Goal: Task Accomplishment & Management: Use online tool/utility

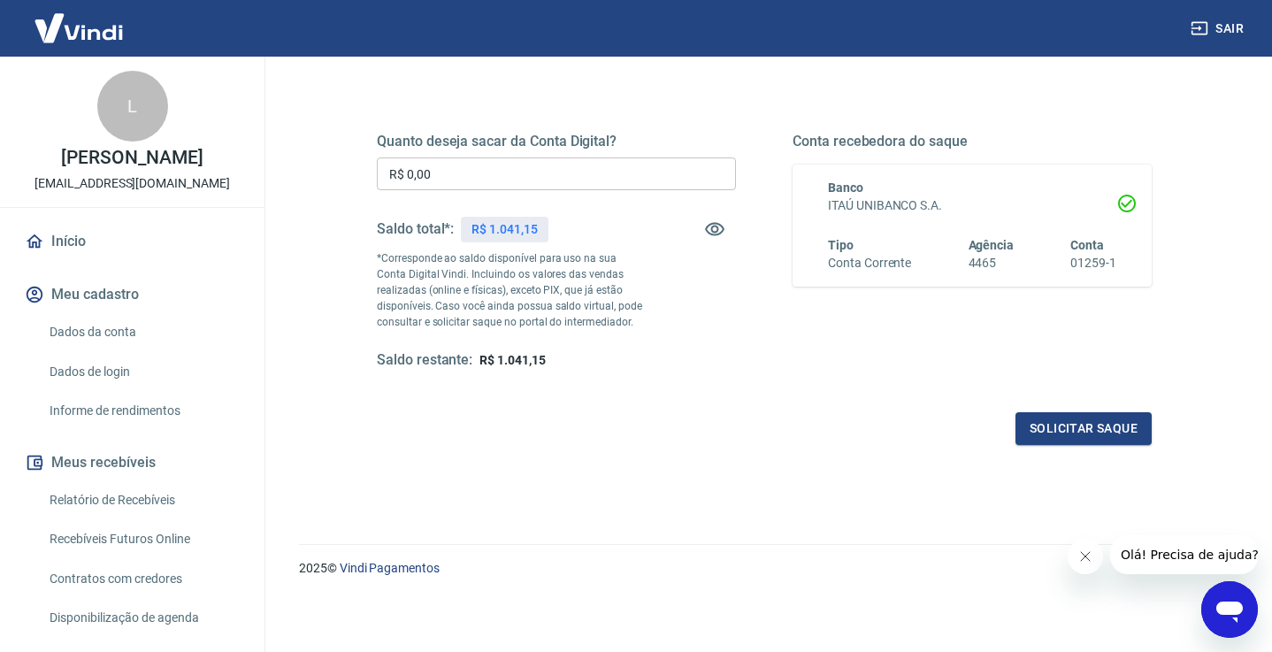
scroll to position [222, 0]
click at [501, 179] on input "R$ 0,00" at bounding box center [556, 174] width 359 height 33
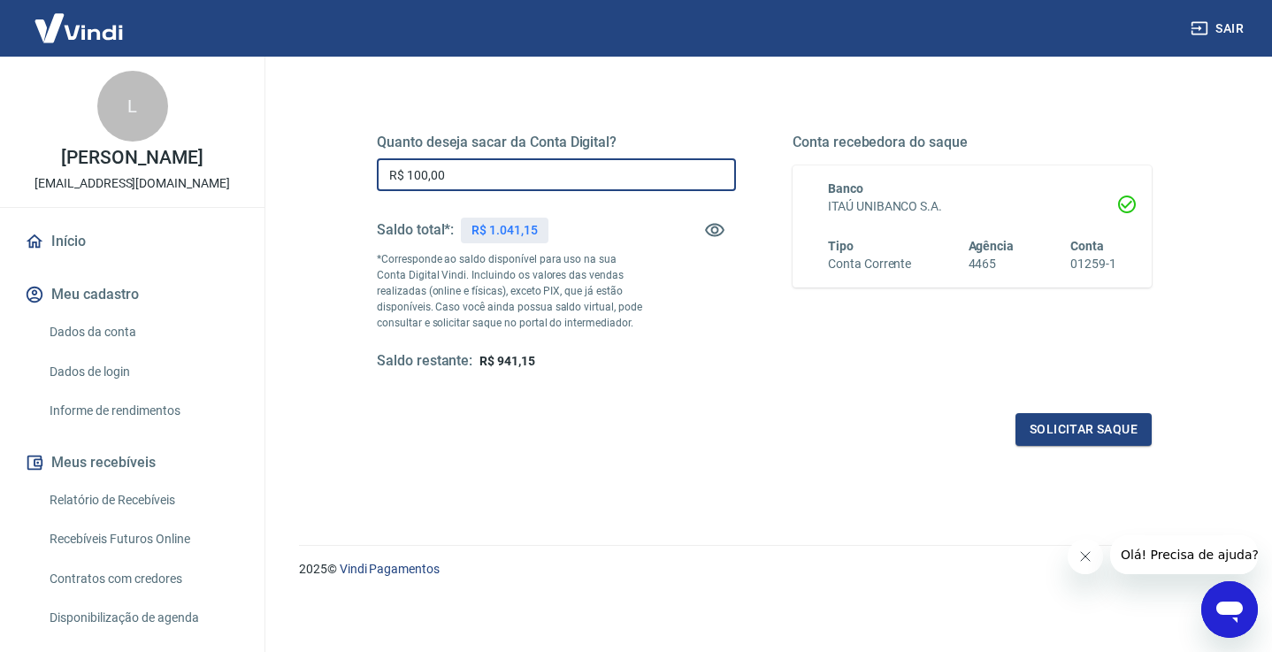
type input "R$ 1.000,00"
click at [1055, 431] on button "Solicitar saque" at bounding box center [1084, 429] width 136 height 33
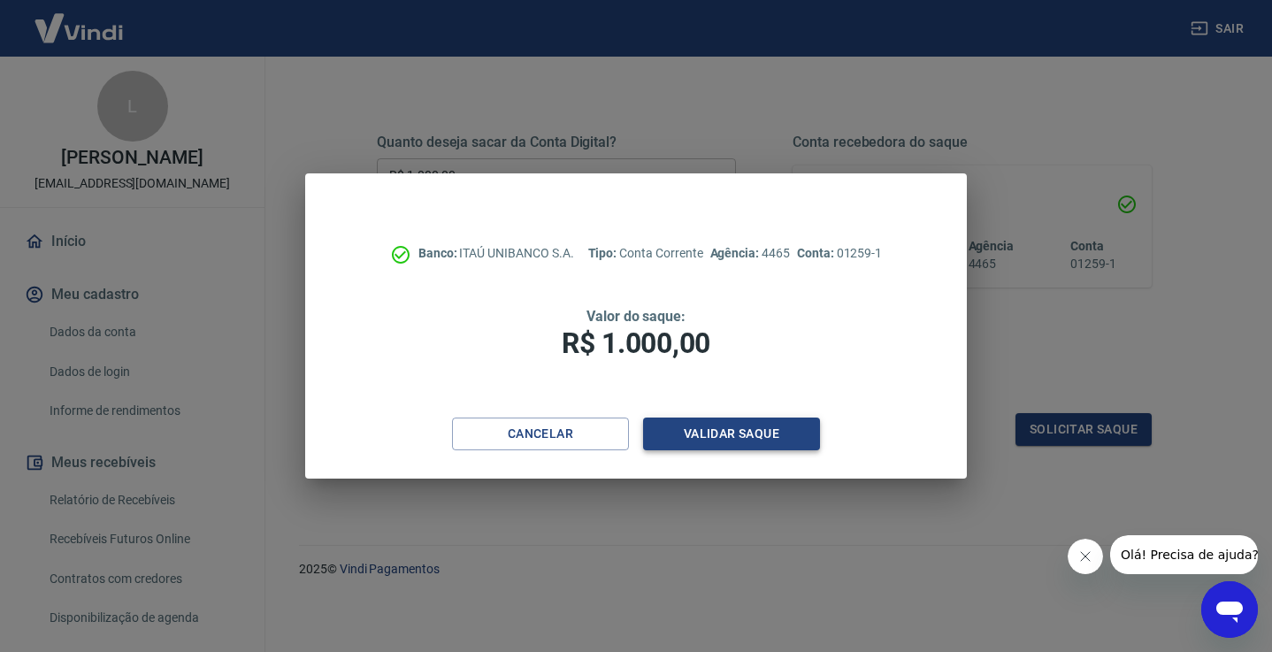
click at [740, 434] on button "Validar saque" at bounding box center [731, 434] width 177 height 33
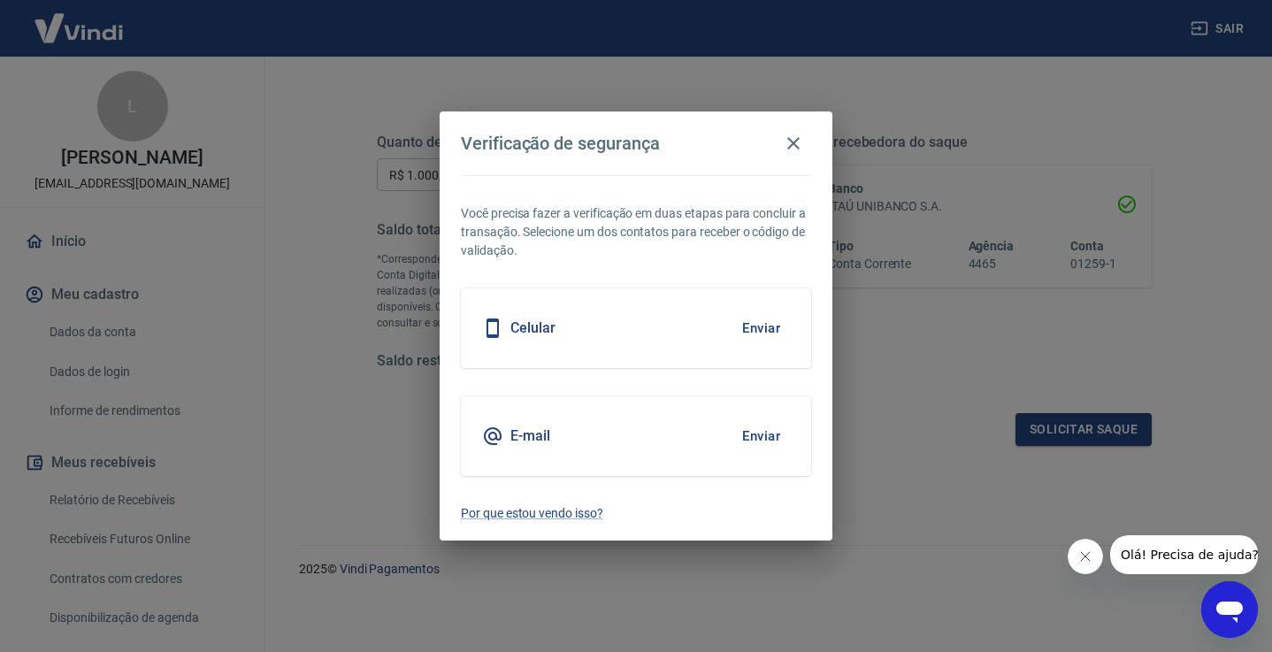
click at [707, 329] on div "Celular Enviar" at bounding box center [636, 328] width 350 height 80
click at [766, 326] on button "Enviar" at bounding box center [762, 328] width 58 height 37
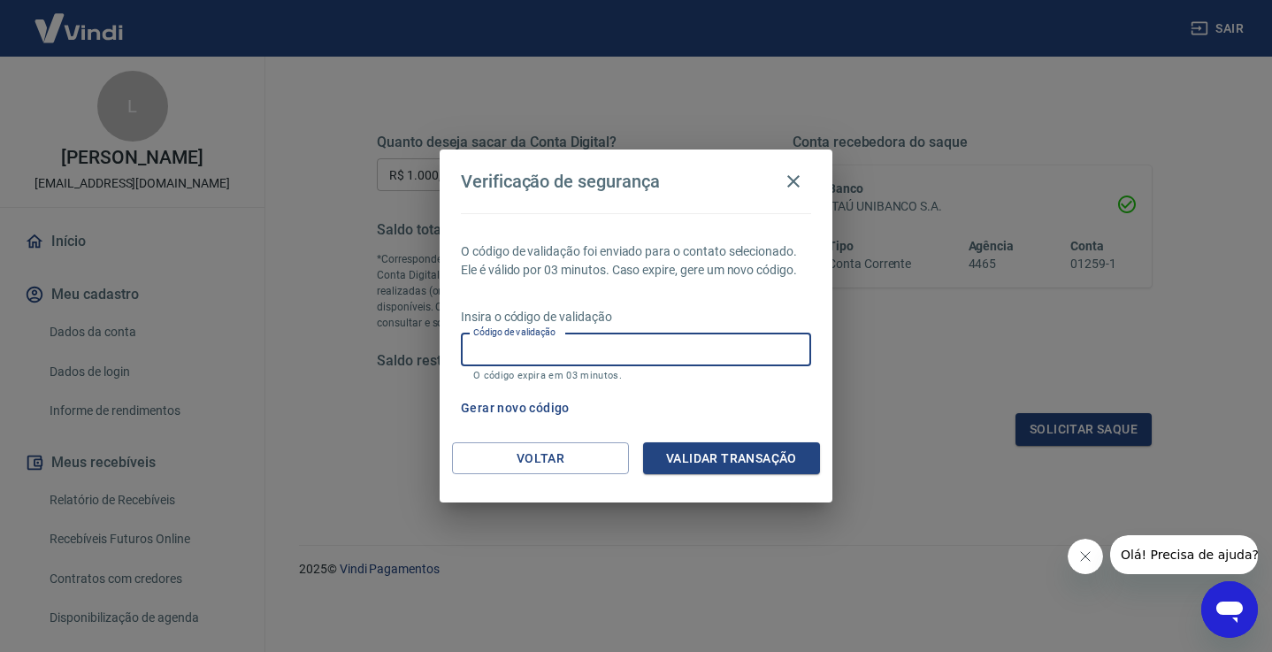
click at [634, 353] on input "Código de validação" at bounding box center [636, 350] width 350 height 33
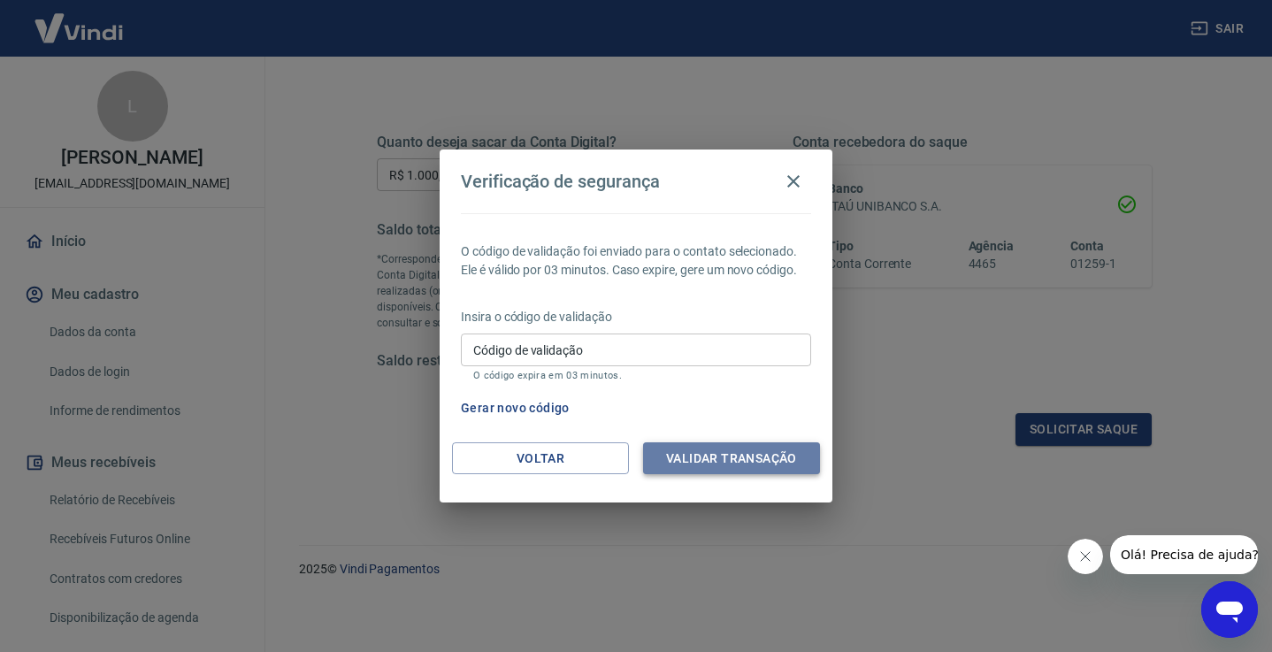
click at [715, 457] on button "Validar transação" at bounding box center [731, 458] width 177 height 33
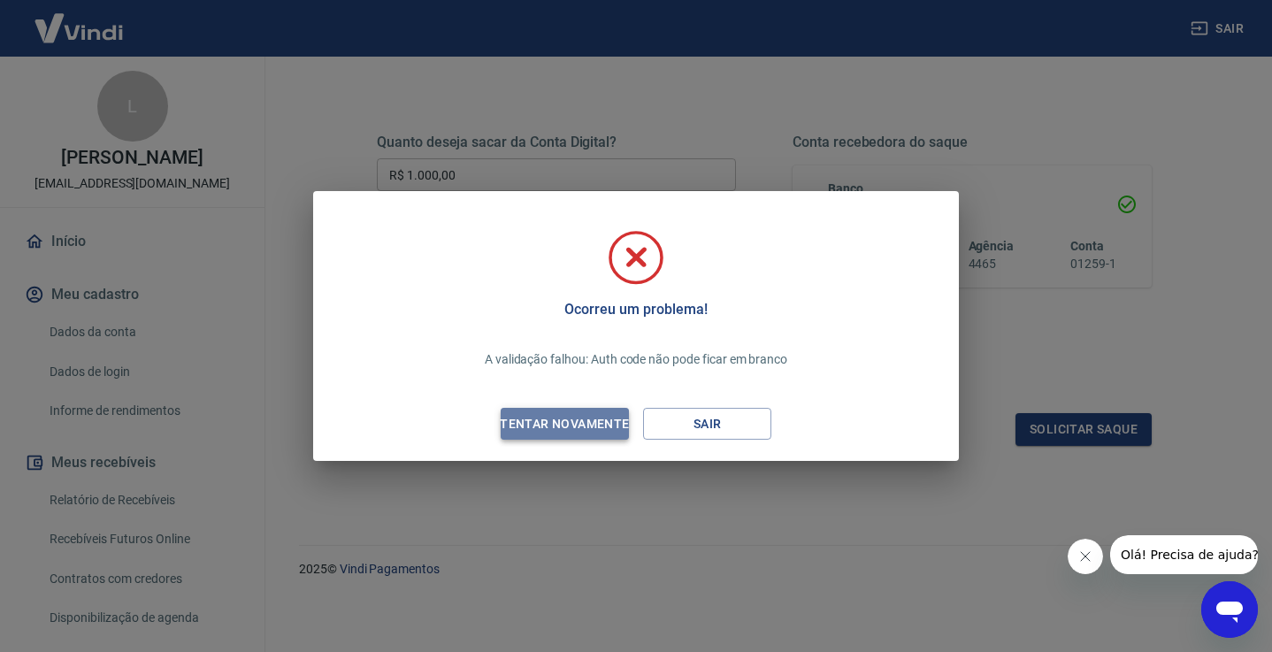
click at [596, 423] on div "Tentar novamente" at bounding box center [565, 424] width 172 height 22
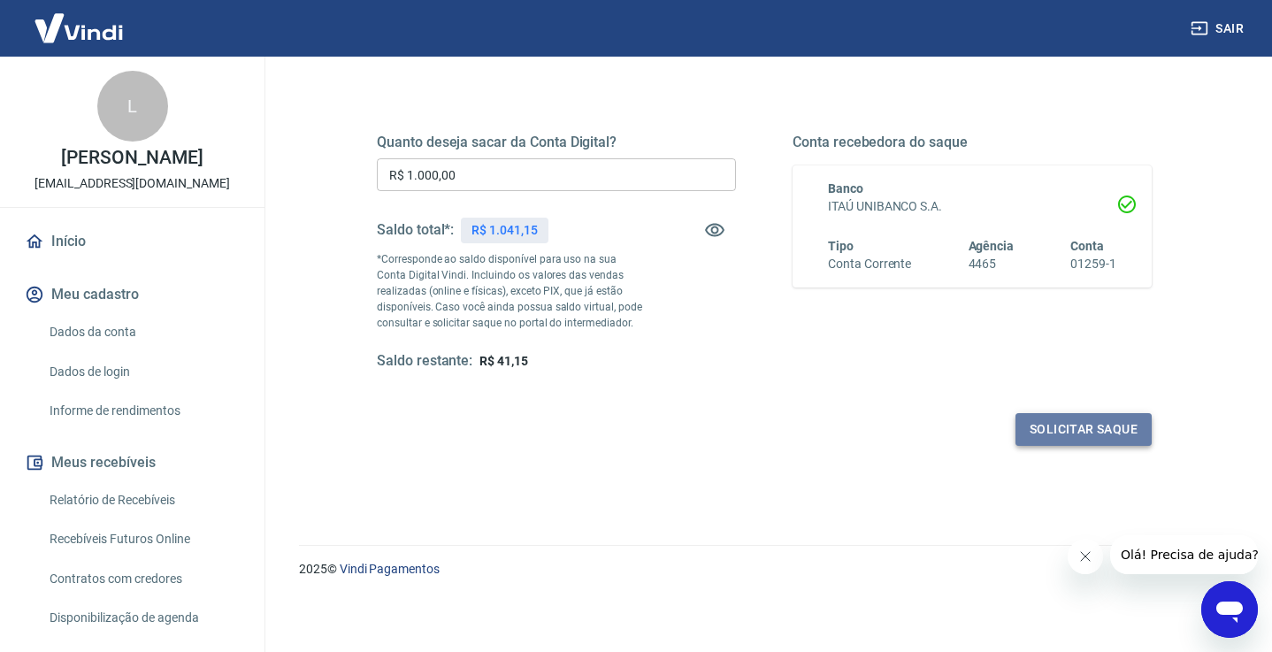
click at [1058, 422] on button "Solicitar saque" at bounding box center [1084, 429] width 136 height 33
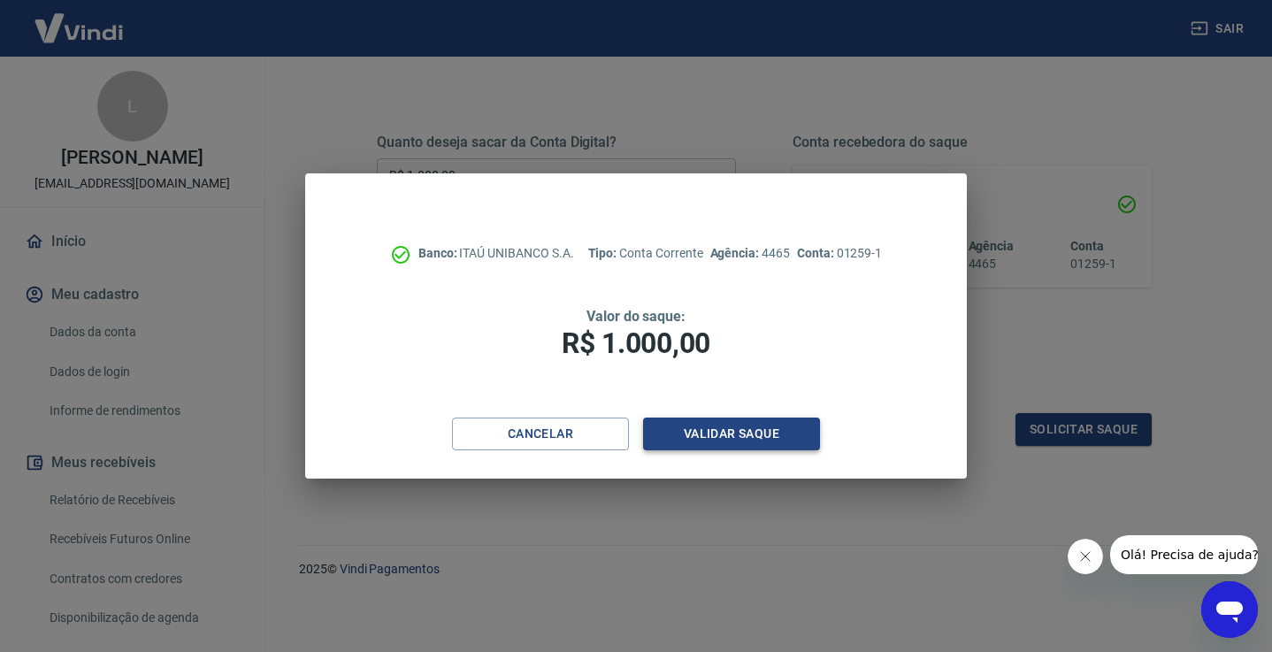
click at [727, 430] on button "Validar saque" at bounding box center [731, 434] width 177 height 33
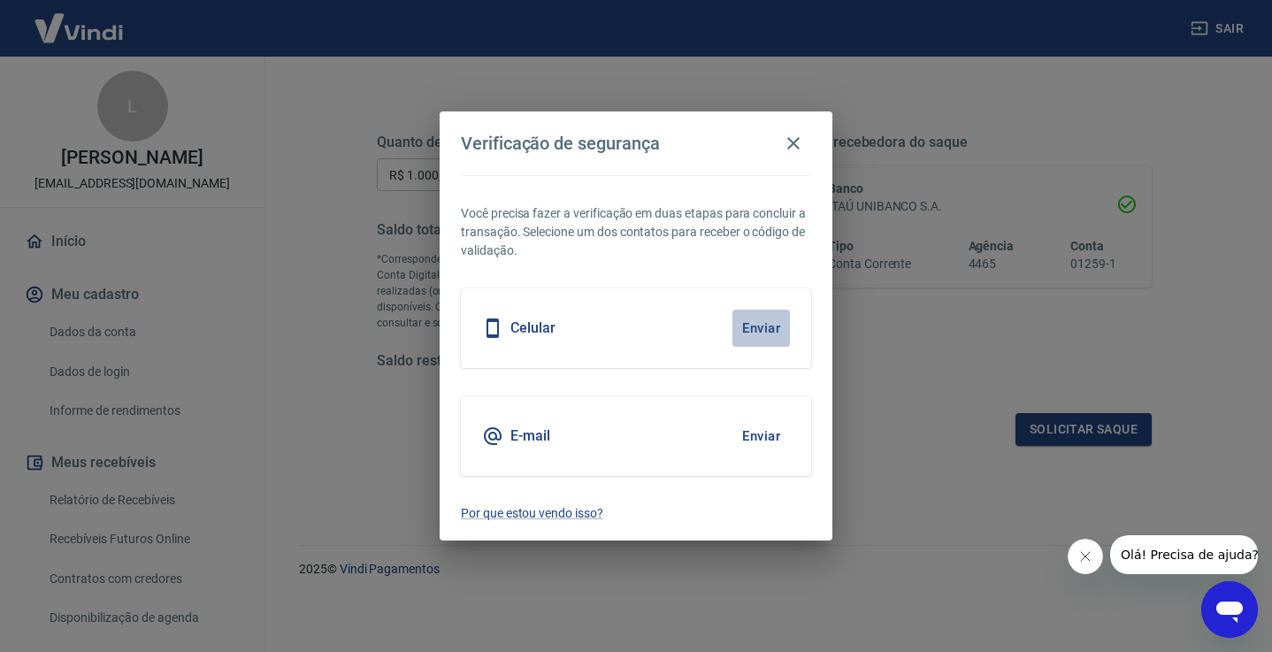
click at [760, 320] on button "Enviar" at bounding box center [762, 328] width 58 height 37
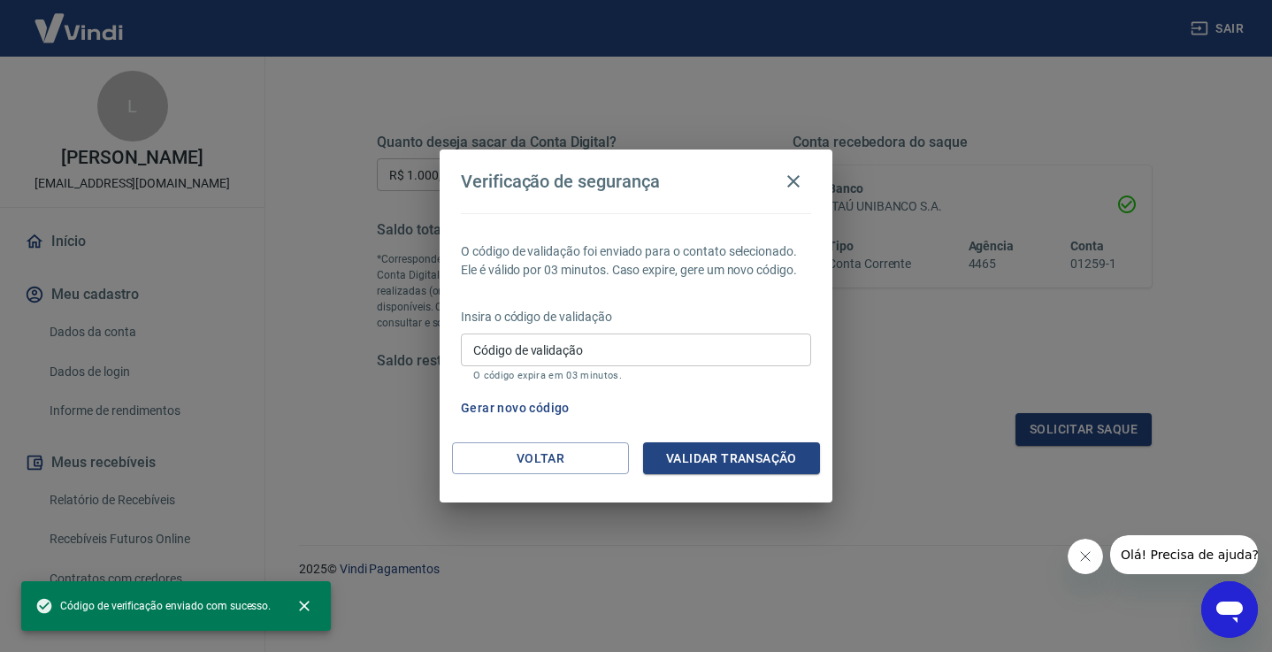
click at [572, 351] on input "Código de validação" at bounding box center [636, 350] width 350 height 33
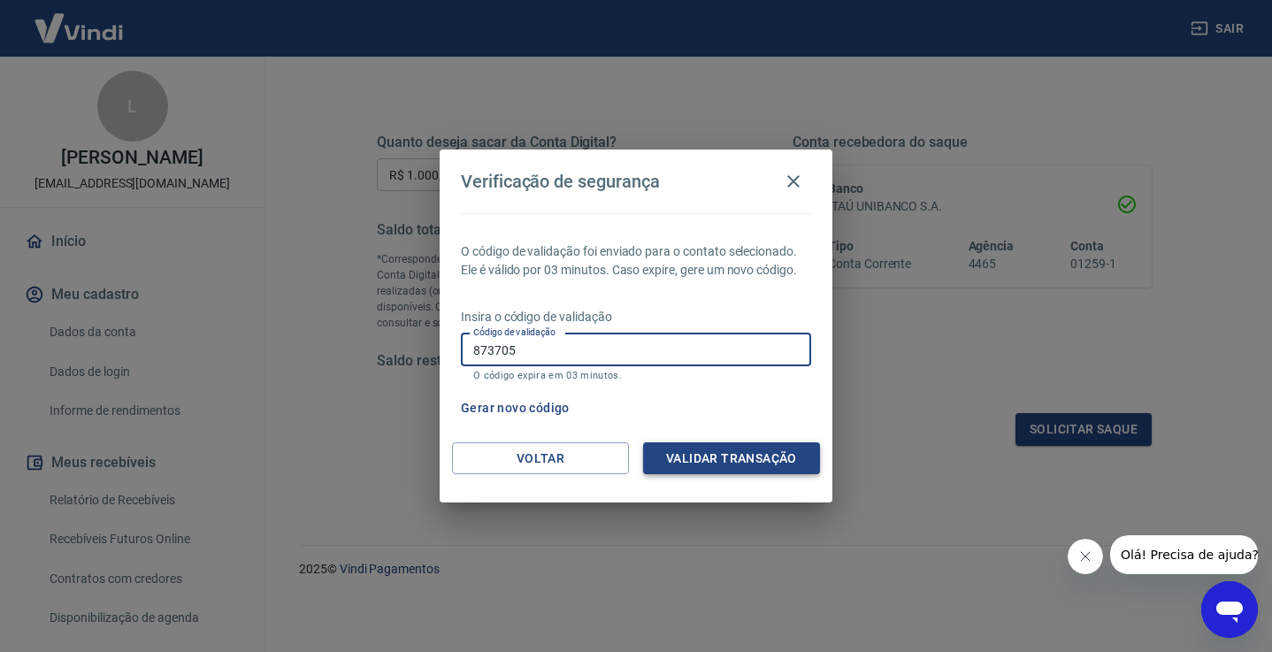
click at [742, 463] on button "Validar transação" at bounding box center [731, 458] width 177 height 33
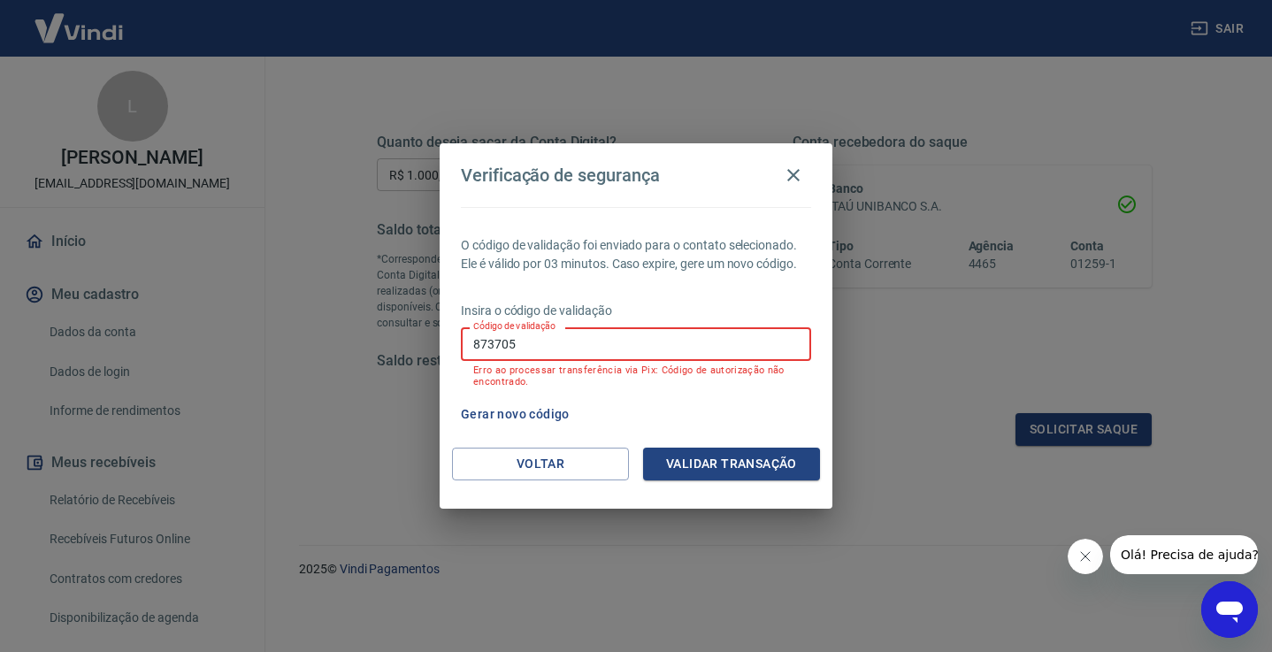
click at [596, 346] on input "873705" at bounding box center [636, 343] width 350 height 33
type input "8"
click at [541, 360] on input "Código de validação" at bounding box center [636, 343] width 350 height 33
type input "873705"
click at [722, 459] on button "Validar transação" at bounding box center [731, 464] width 177 height 33
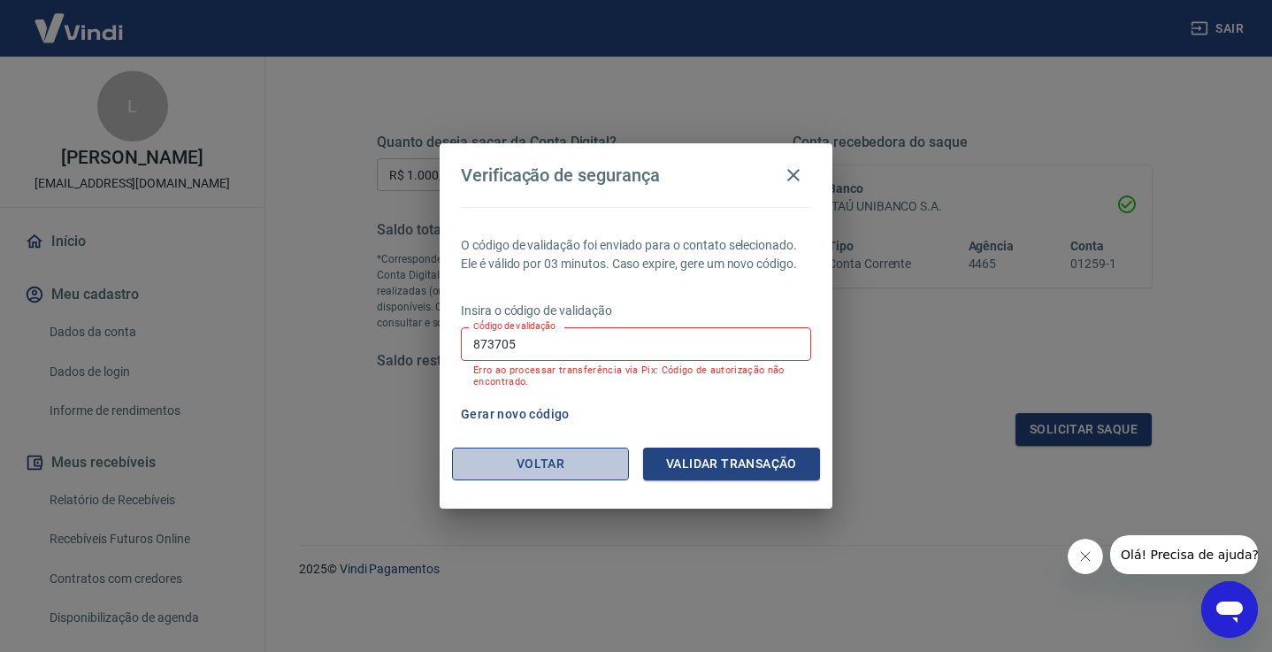
click at [534, 461] on button "Voltar" at bounding box center [540, 464] width 177 height 33
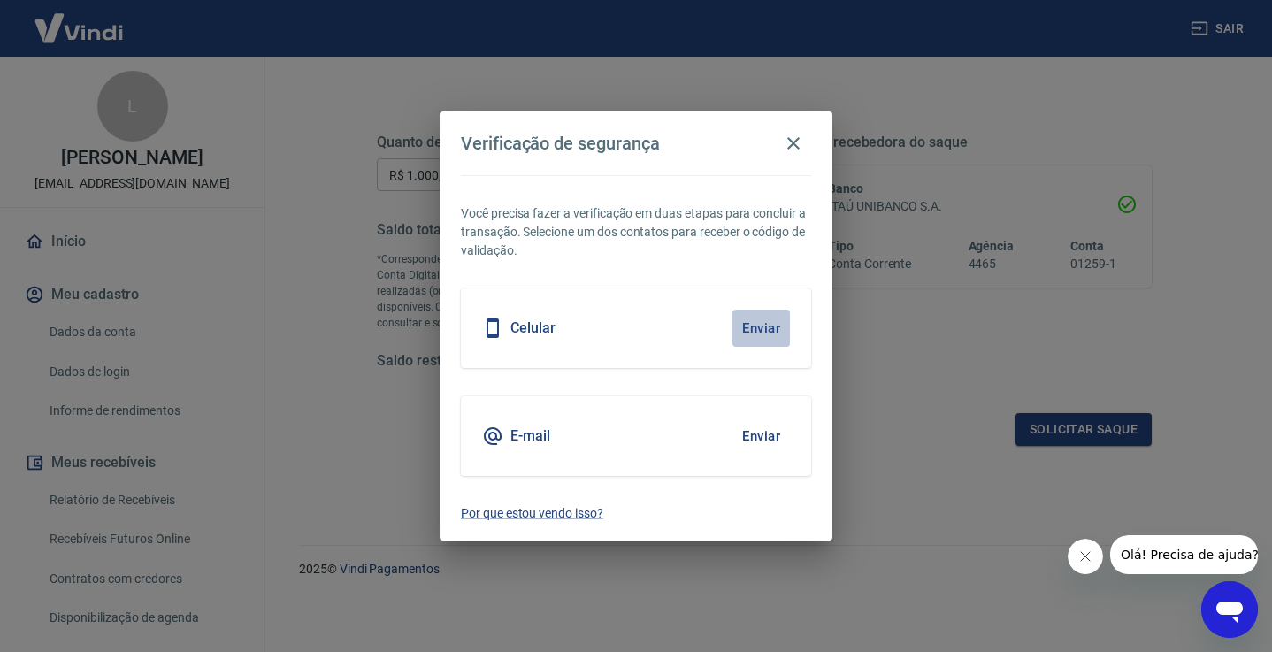
click at [765, 333] on button "Enviar" at bounding box center [762, 328] width 58 height 37
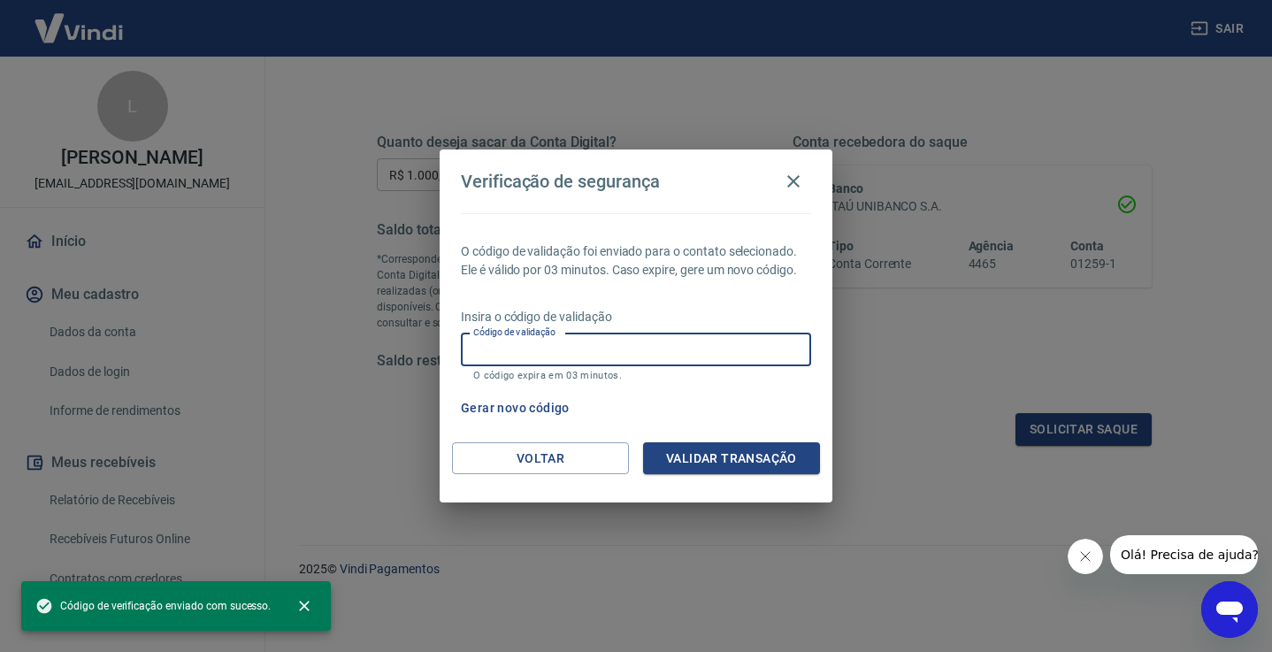
click at [664, 352] on input "Código de validação" at bounding box center [636, 350] width 350 height 33
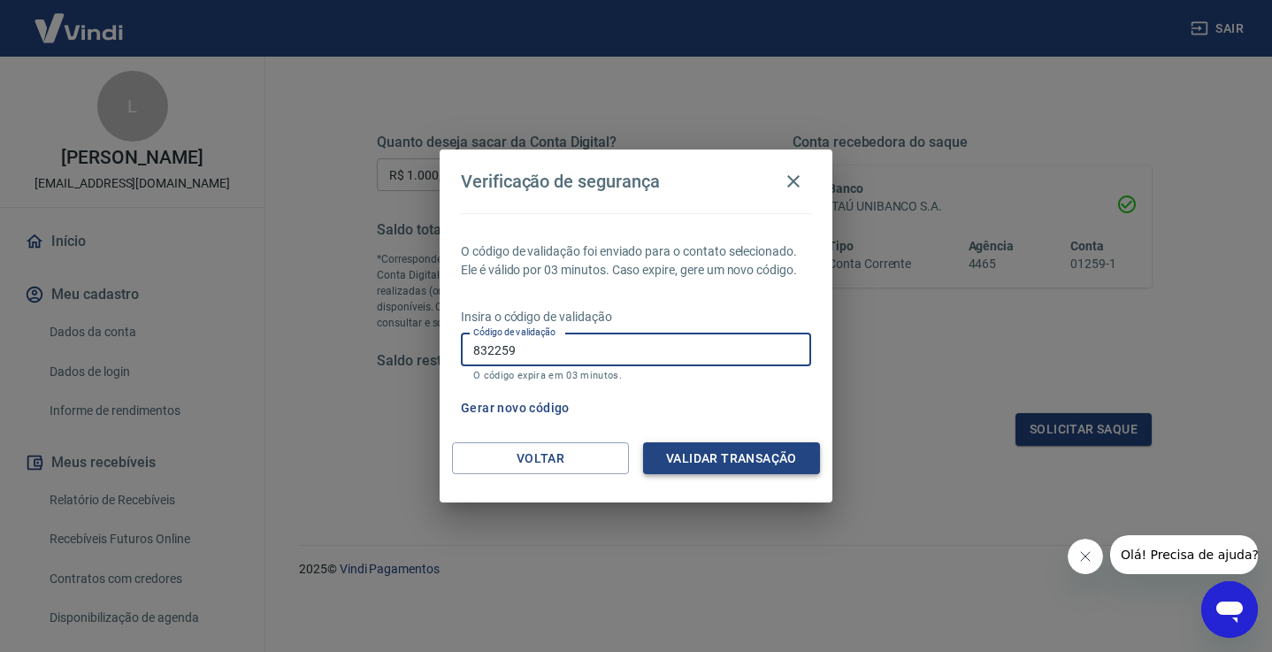
type input "832259"
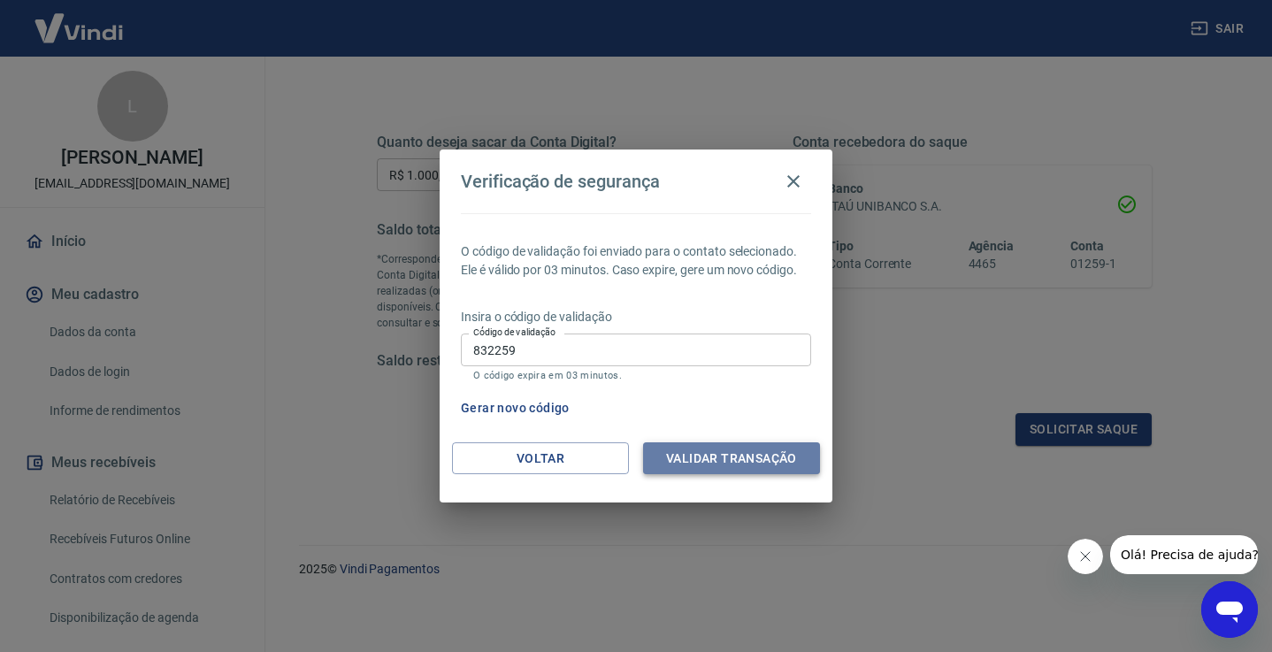
click at [734, 457] on button "Validar transação" at bounding box center [731, 458] width 177 height 33
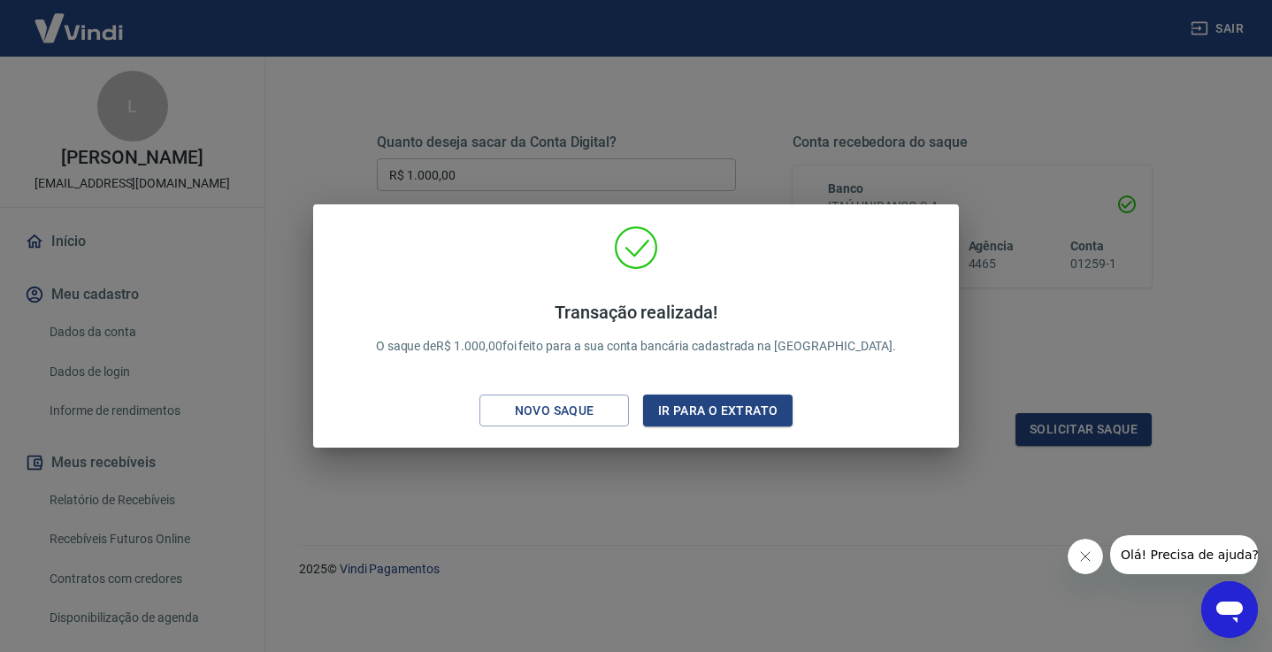
click at [759, 523] on div "Transação realizada! O saque de R$ 1.000,00 foi feito para a sua conta bancária…" at bounding box center [636, 326] width 1272 height 652
